Goal: Information Seeking & Learning: Learn about a topic

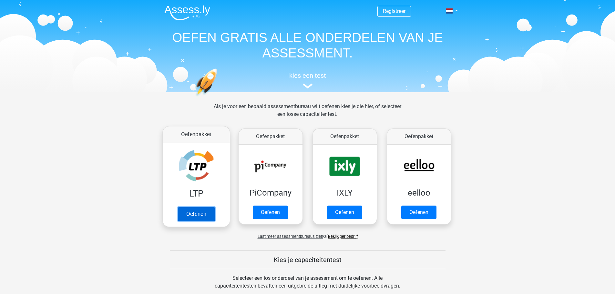
click at [187, 212] on link "Oefenen" at bounding box center [196, 214] width 37 height 14
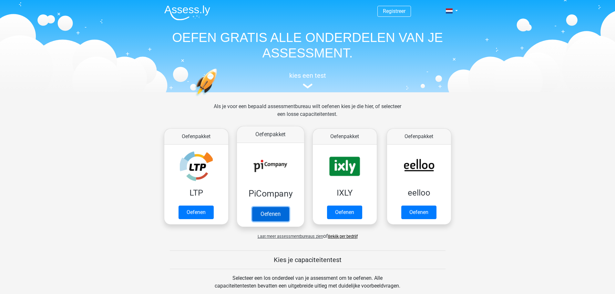
click at [274, 207] on link "Oefenen" at bounding box center [270, 214] width 37 height 14
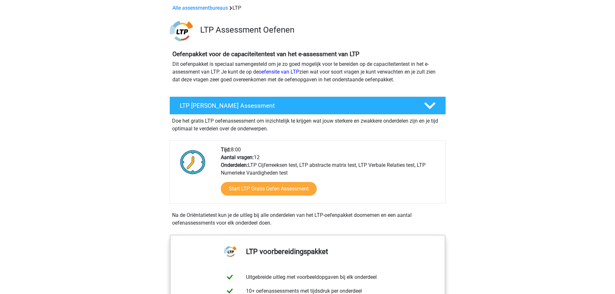
scroll to position [65, 0]
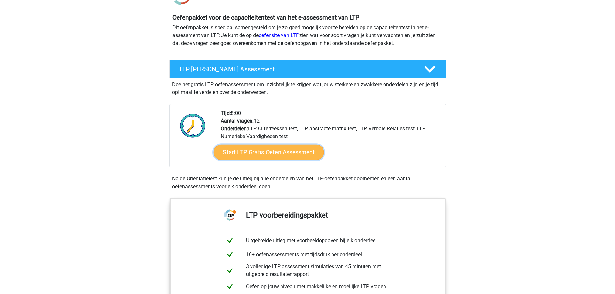
click at [238, 157] on link "Start LTP Gratis Oefen Assessment" at bounding box center [269, 153] width 110 height 16
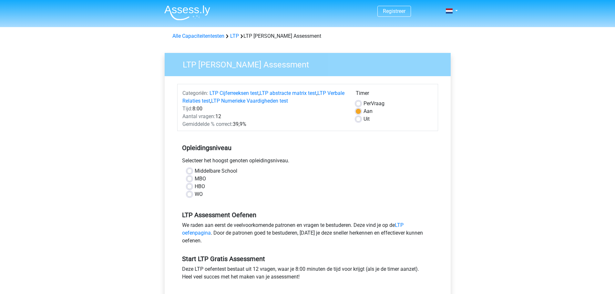
click at [195, 179] on label "MBO" at bounding box center [200, 179] width 11 height 8
click at [189, 179] on input "MBO" at bounding box center [189, 178] width 5 height 6
radio input "true"
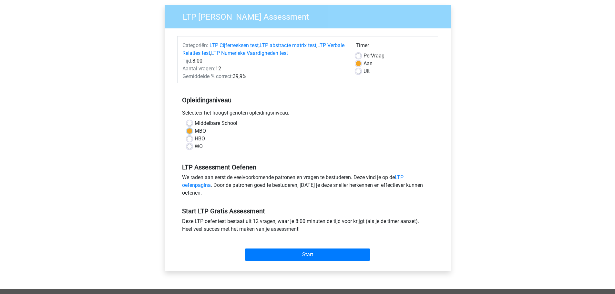
scroll to position [97, 0]
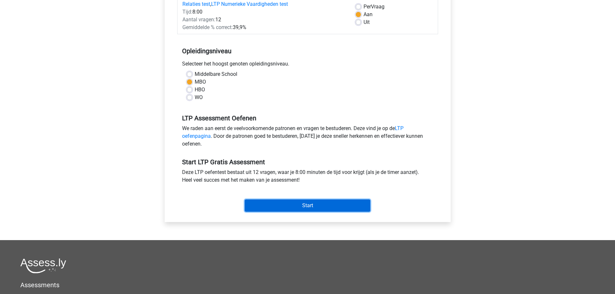
click at [300, 204] on input "Start" at bounding box center [308, 206] width 126 height 12
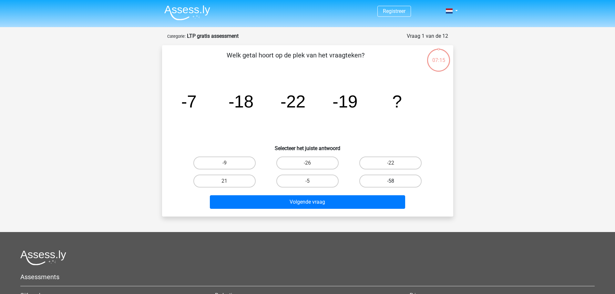
click at [388, 180] on label "-58" at bounding box center [391, 181] width 62 height 13
click at [391, 181] on input "-58" at bounding box center [393, 183] width 4 height 4
radio input "true"
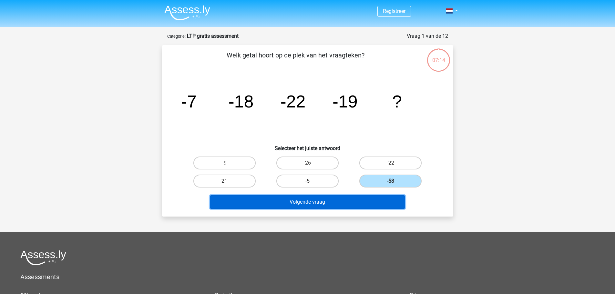
click at [311, 202] on button "Volgende vraag" at bounding box center [307, 202] width 195 height 14
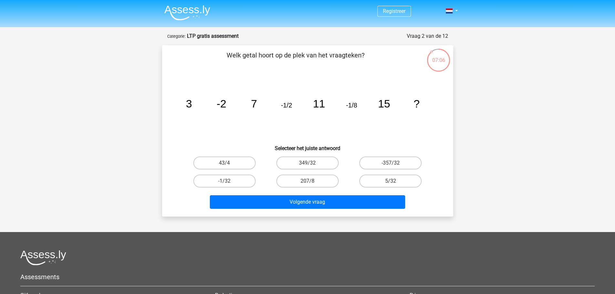
click at [308, 164] on input "349/32" at bounding box center [310, 165] width 4 height 4
radio input "true"
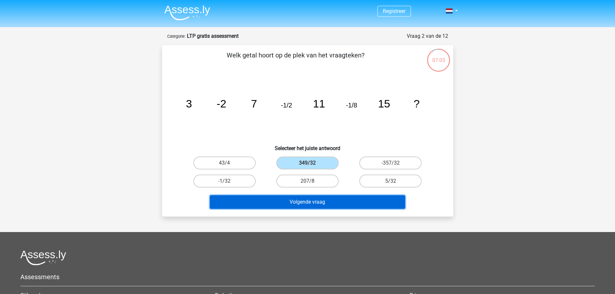
click at [316, 206] on button "Volgende vraag" at bounding box center [307, 202] width 195 height 14
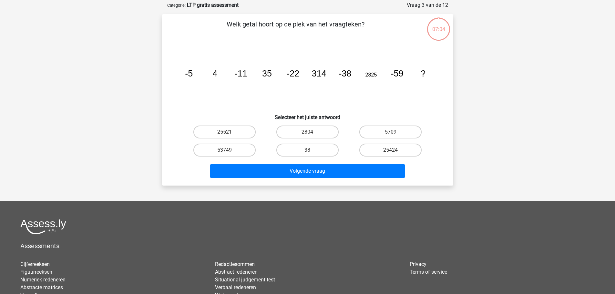
scroll to position [32, 0]
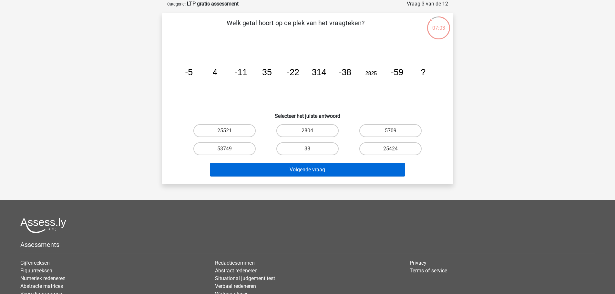
drag, startPoint x: 312, startPoint y: 150, endPoint x: 318, endPoint y: 170, distance: 20.3
click at [312, 150] on div "38" at bounding box center [308, 148] width 78 height 13
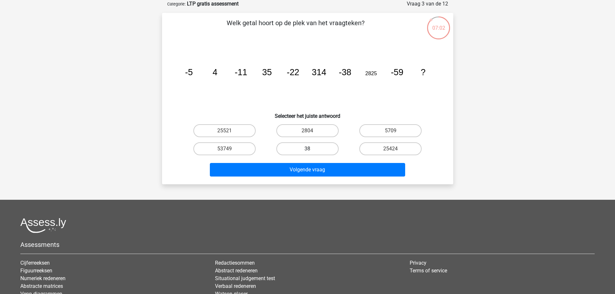
click at [309, 148] on label "38" at bounding box center [308, 148] width 62 height 13
click at [309, 149] on input "38" at bounding box center [310, 151] width 4 height 4
radio input "true"
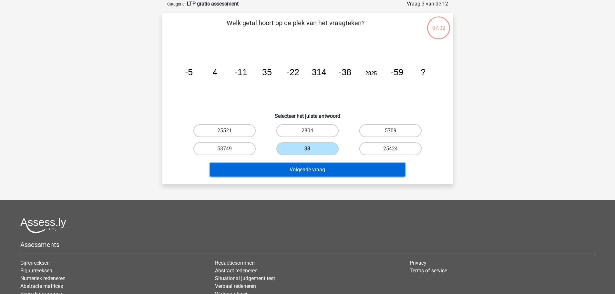
click at [318, 169] on button "Volgende vraag" at bounding box center [307, 170] width 195 height 14
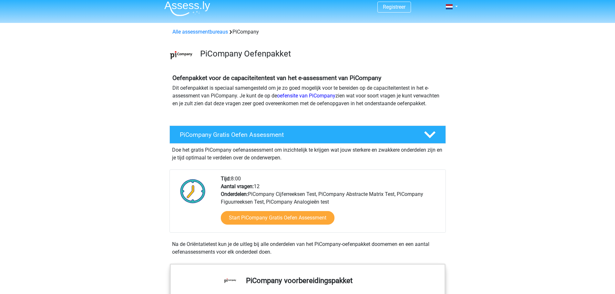
scroll to position [65, 0]
